Goal: Information Seeking & Learning: Learn about a topic

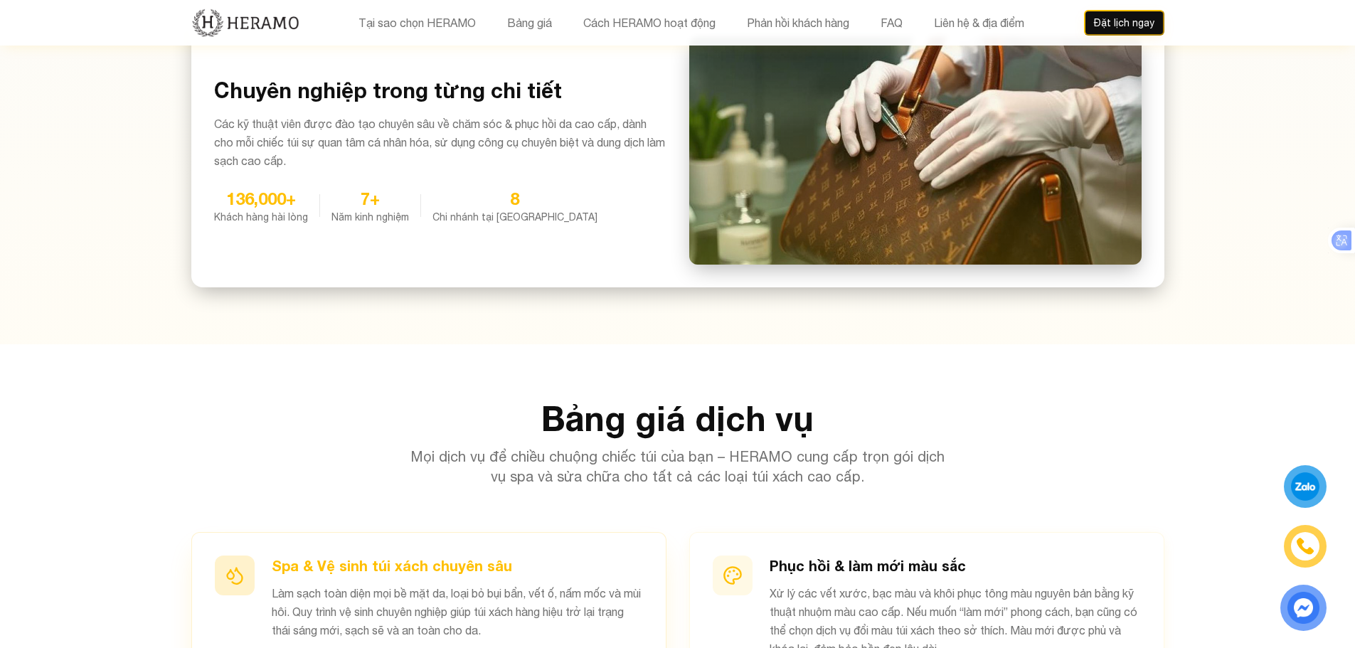
scroll to position [1210, 0]
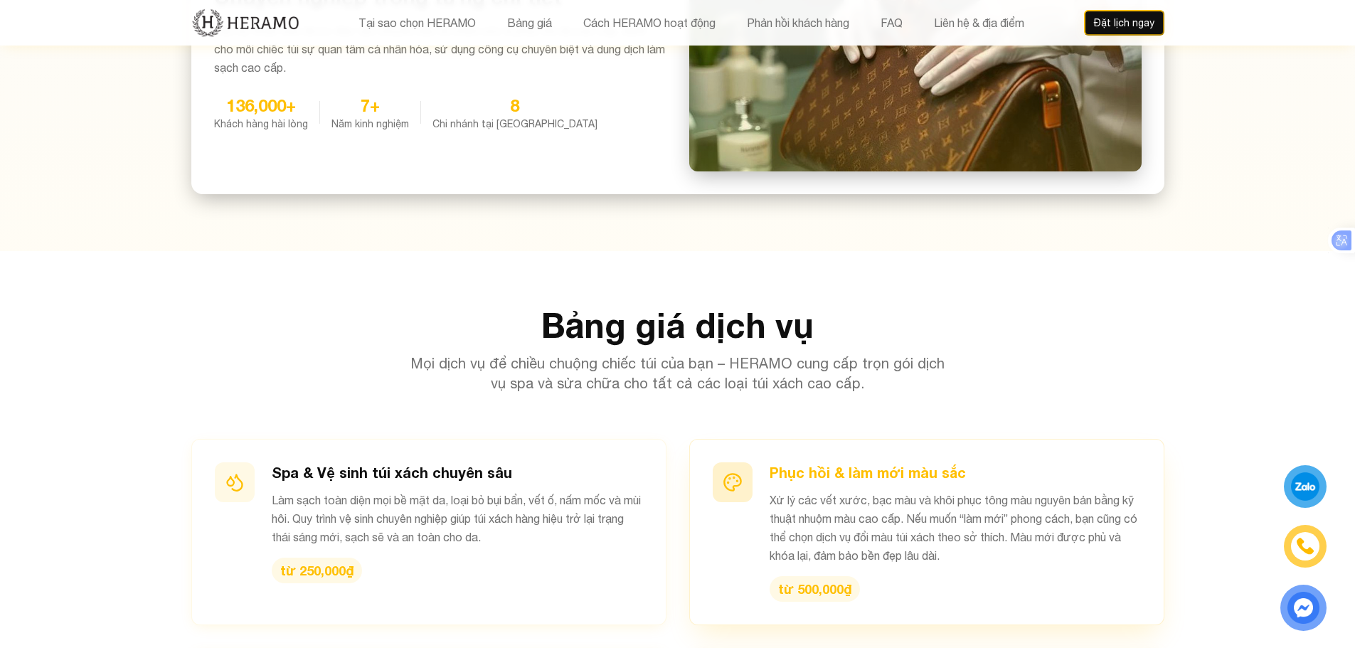
click at [908, 569] on div "Phục hồi & làm mới màu sắc Xử lý các vết xước, bạc màu và khôi phục tông màu ng…" at bounding box center [955, 531] width 371 height 139
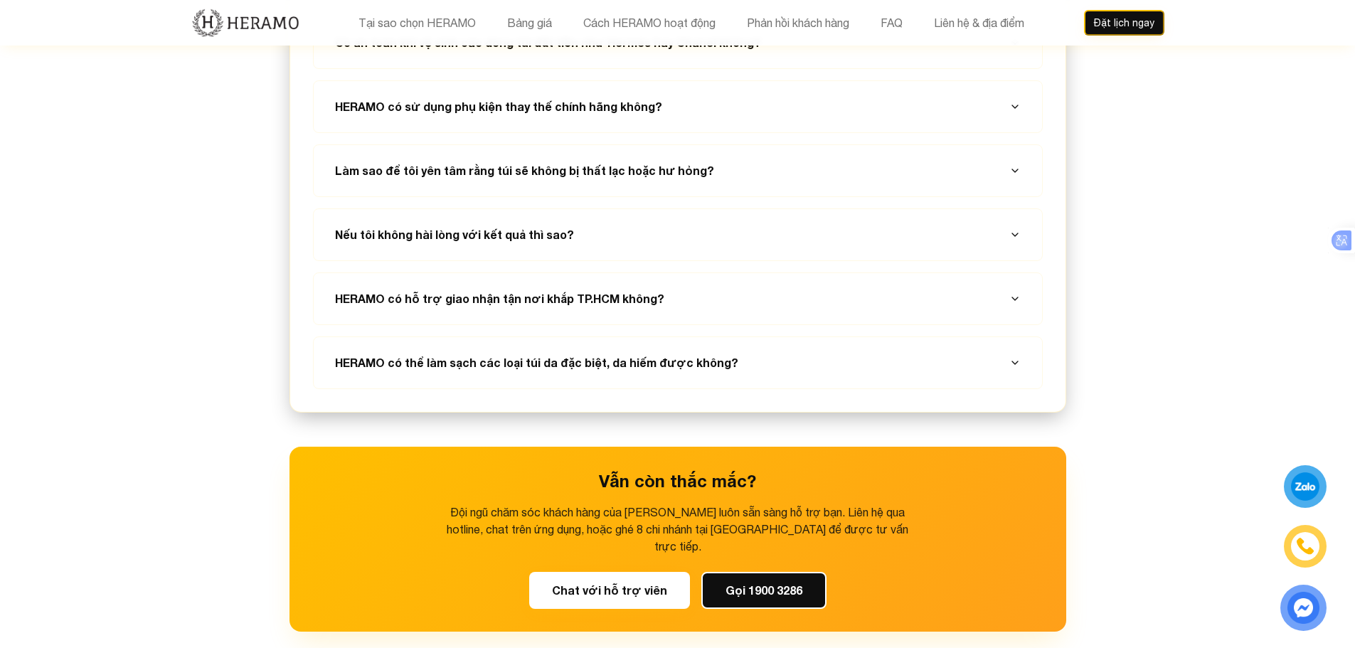
scroll to position [5052, 0]
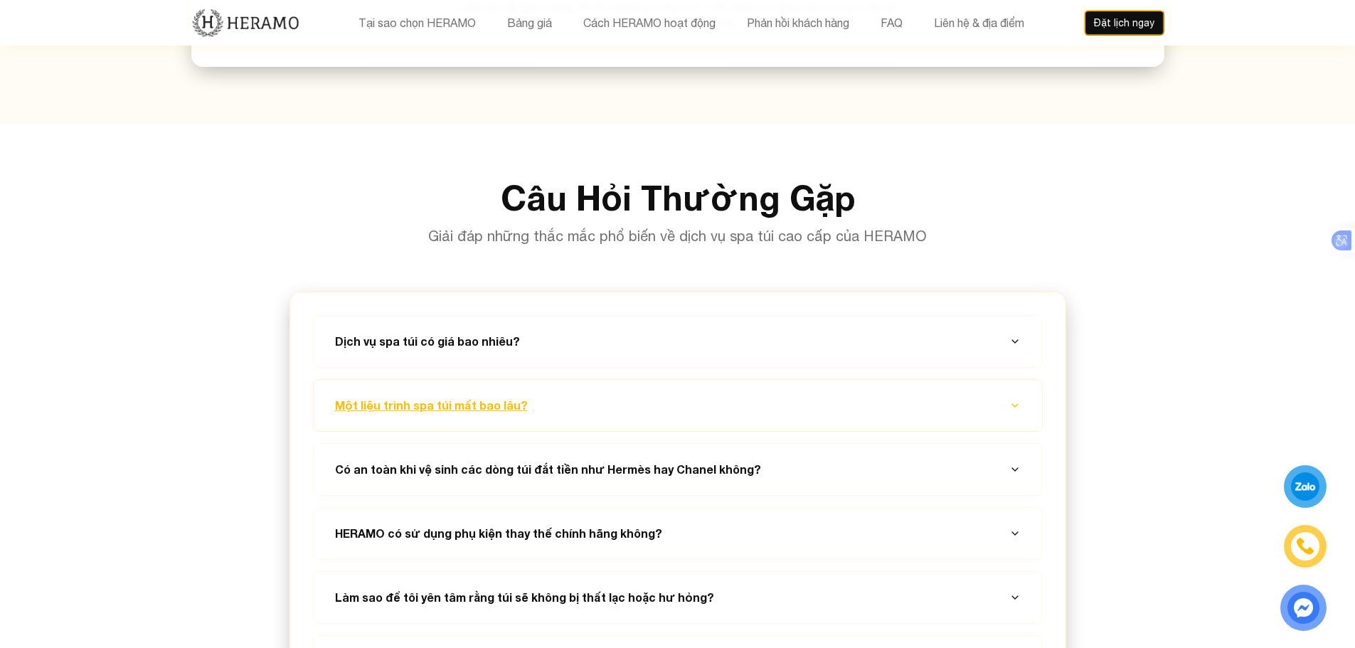
click at [460, 380] on button "Một liệu trình spa túi mất bao lâu?" at bounding box center [678, 405] width 694 height 51
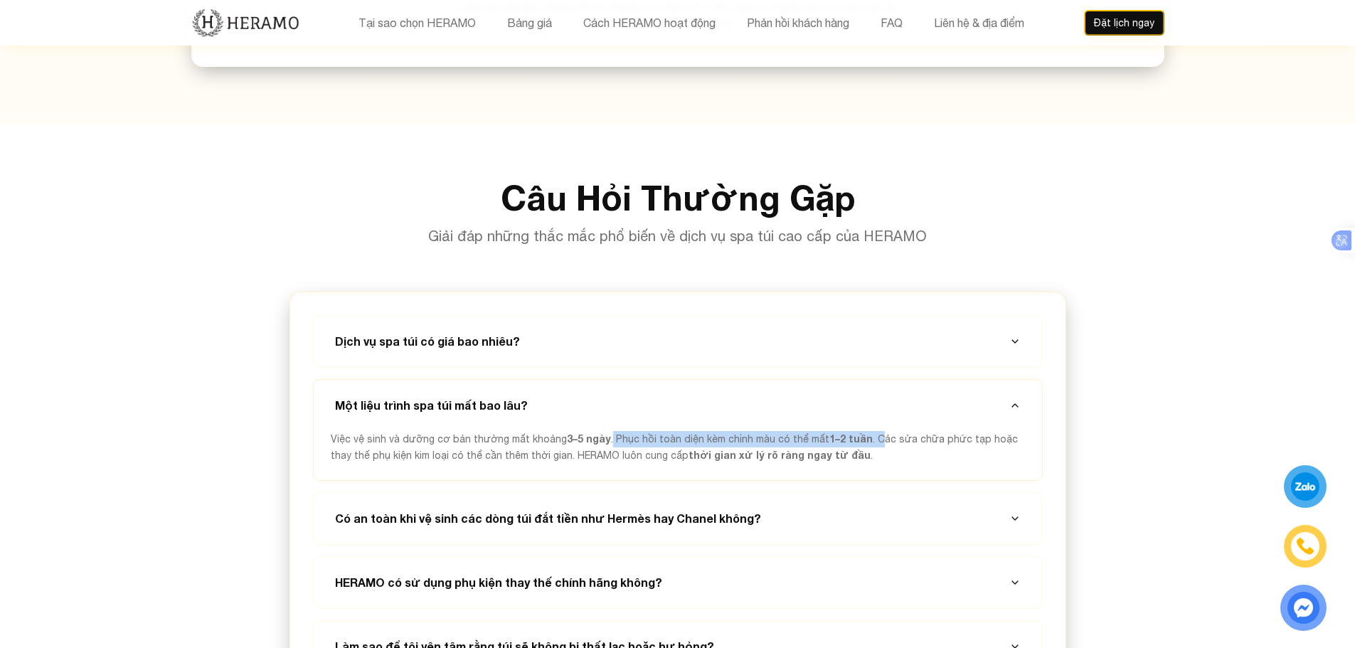
drag, startPoint x: 604, startPoint y: 369, endPoint x: 866, endPoint y: 371, distance: 261.8
click at [866, 433] on span "Việc vệ sinh và dưỡng cơ bản thường mất khoảng 3–5 ngày . Phục hồi toàn diện kè…" at bounding box center [674, 447] width 687 height 28
click at [902, 433] on span "Việc vệ sinh và dưỡng cơ bản thường mất khoảng 3–5 ngày . Phục hồi toàn diện kè…" at bounding box center [674, 447] width 687 height 28
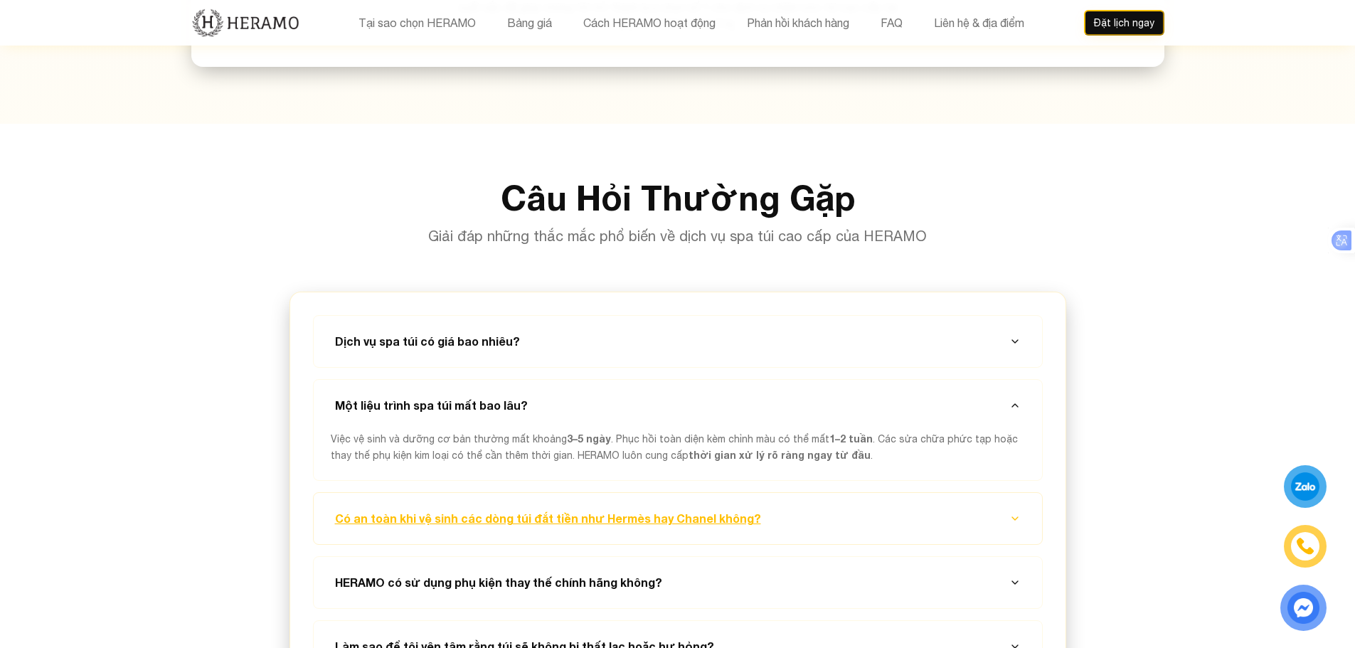
click at [523, 493] on button "Có an toàn khi vệ sinh các dòng túi đắt tiền như Hermès hay Chanel không?" at bounding box center [678, 518] width 694 height 51
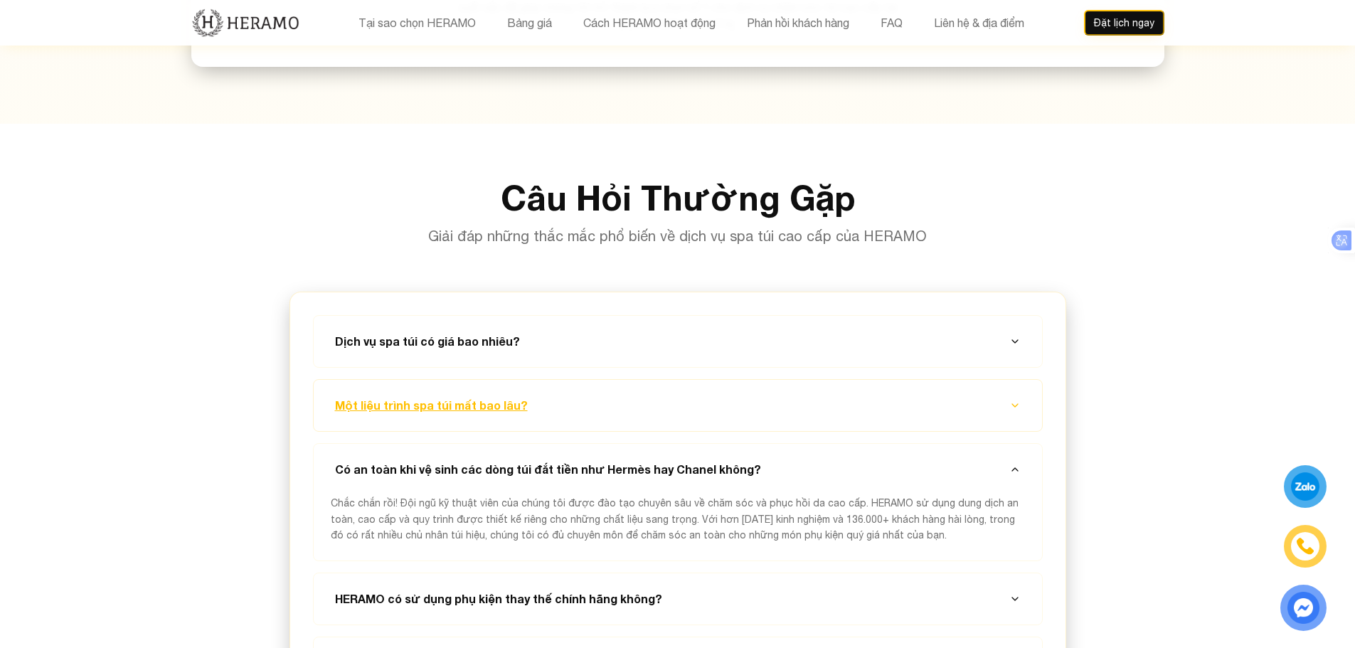
click at [452, 380] on button "Một liệu trình spa túi mất bao lâu?" at bounding box center [678, 405] width 694 height 51
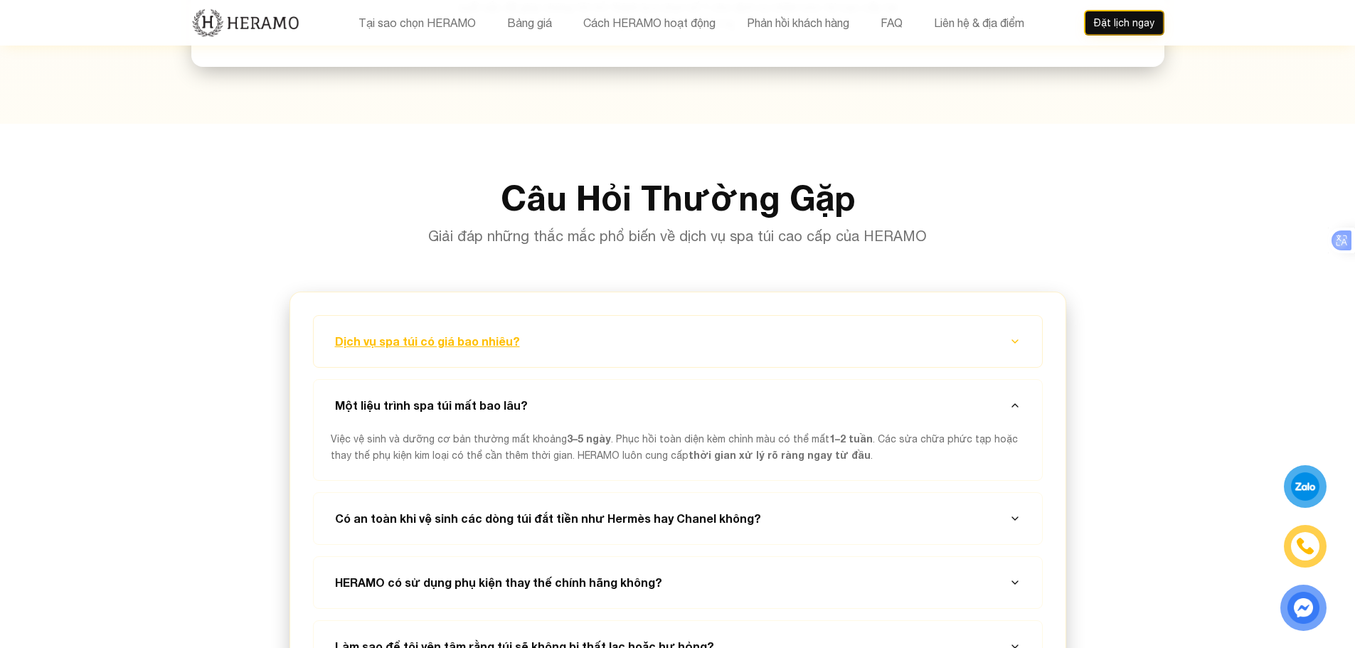
click at [423, 316] on button "Dịch vụ spa túi có giá bao nhiêu?" at bounding box center [678, 341] width 694 height 51
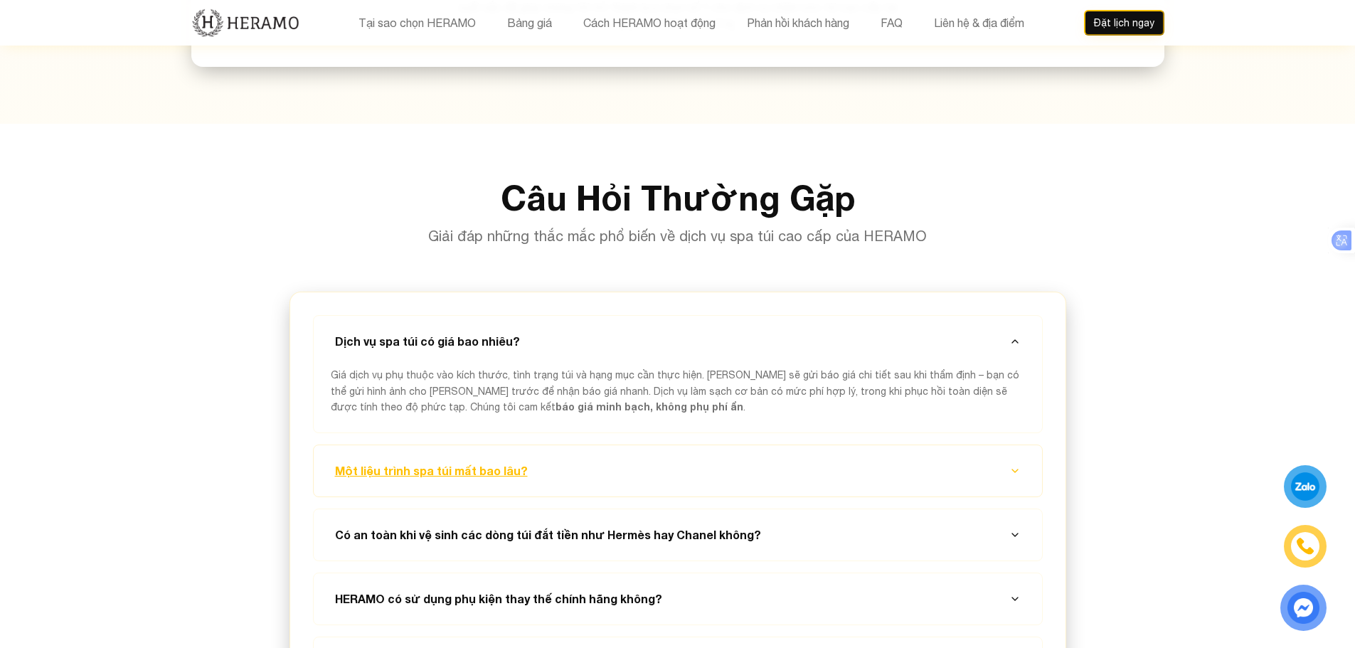
click at [398, 445] on button "Một liệu trình spa túi mất bao lâu?" at bounding box center [678, 470] width 694 height 51
